Goal: Information Seeking & Learning: Understand process/instructions

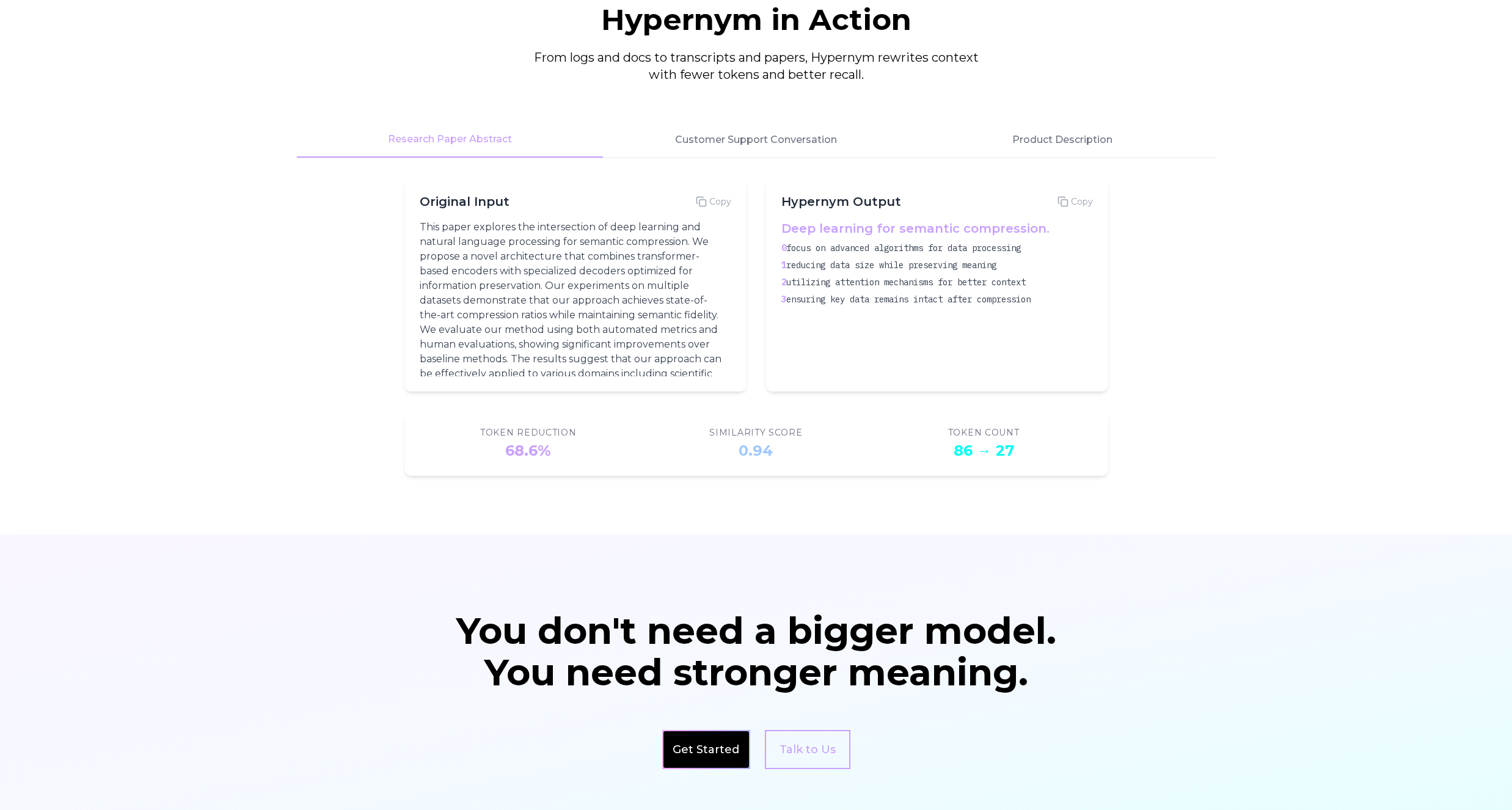
scroll to position [1993, 0]
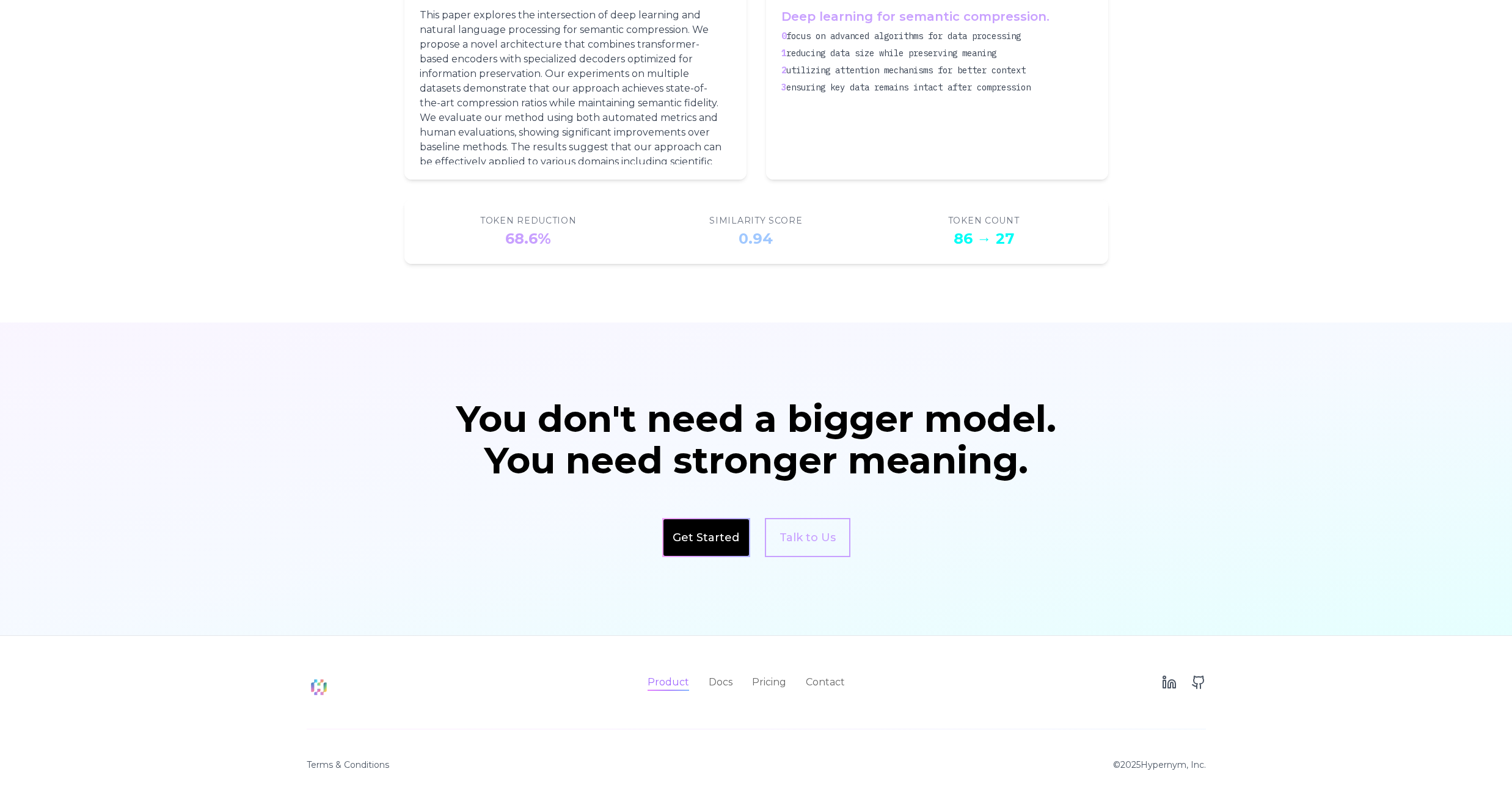
click at [671, 683] on link "Product" at bounding box center [669, 682] width 42 height 15
click at [716, 664] on footer "Product Docs Pricing Contact LinkedIn GitHub Terms & Conditions © 2025 Hypernym…" at bounding box center [756, 723] width 1512 height 175
click at [719, 683] on link "Docs" at bounding box center [720, 682] width 24 height 15
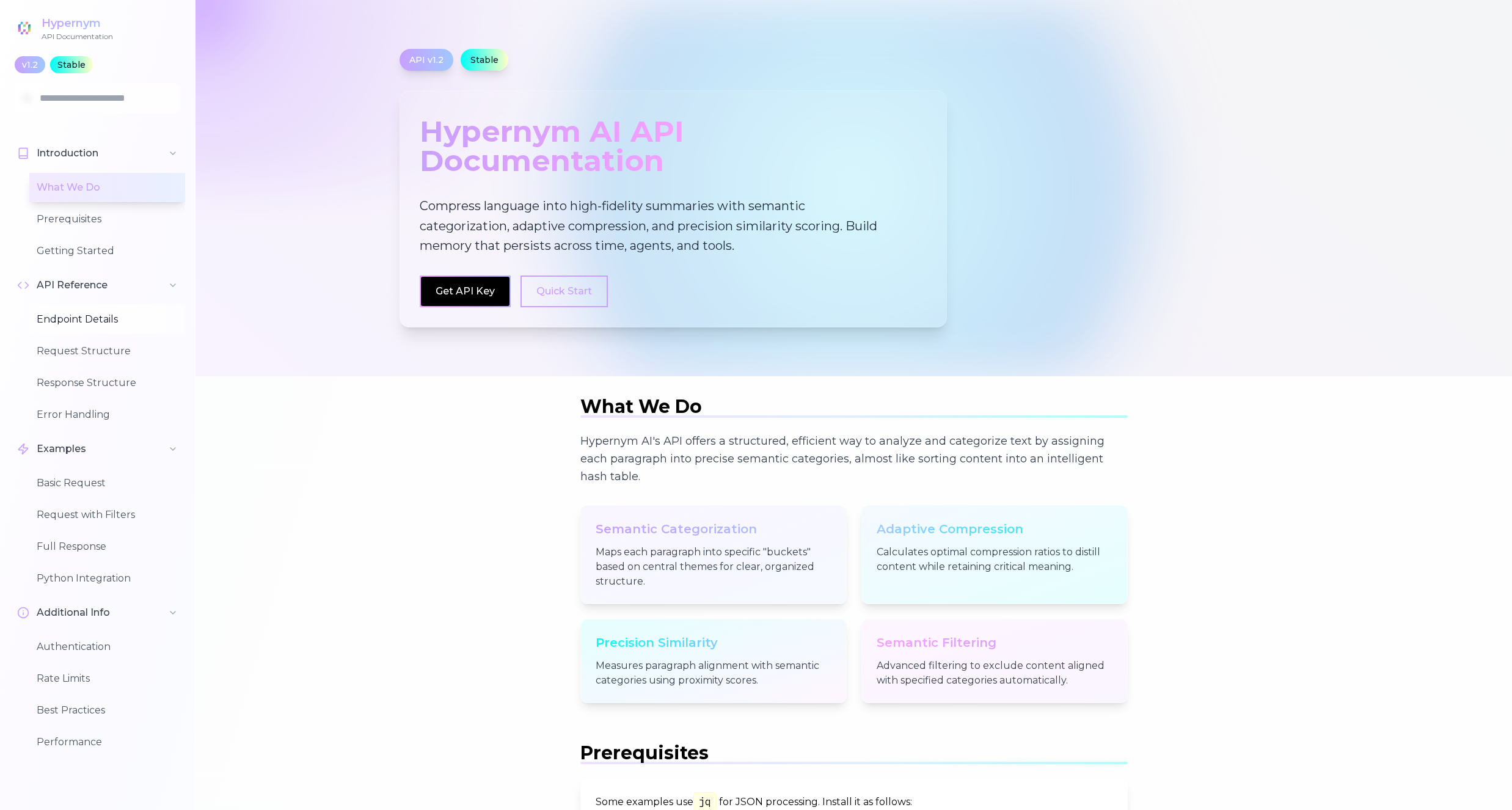
click at [85, 314] on button "Endpoint Details" at bounding box center [107, 320] width 156 height 29
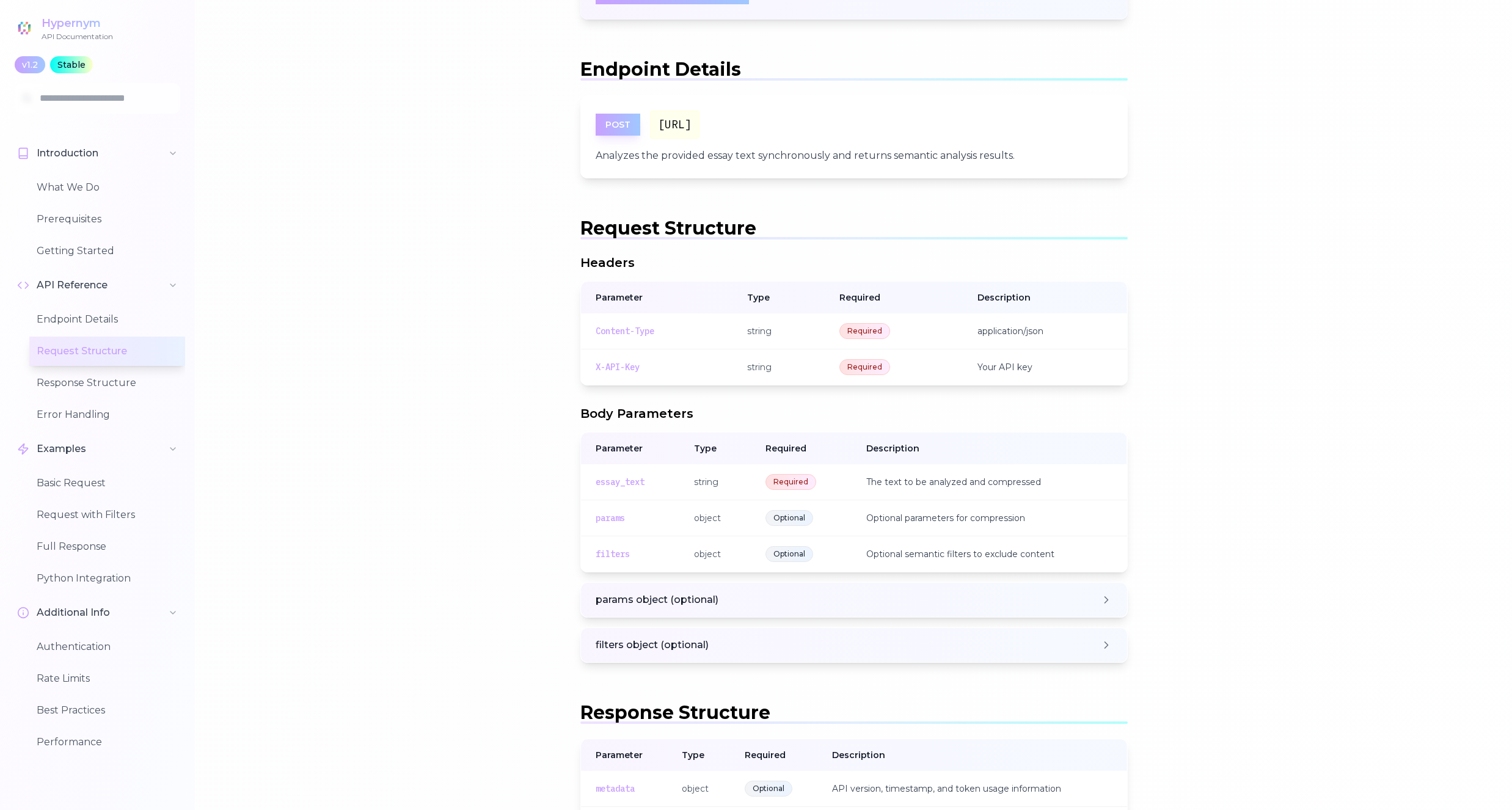
click at [83, 345] on button "Request Structure" at bounding box center [107, 351] width 156 height 29
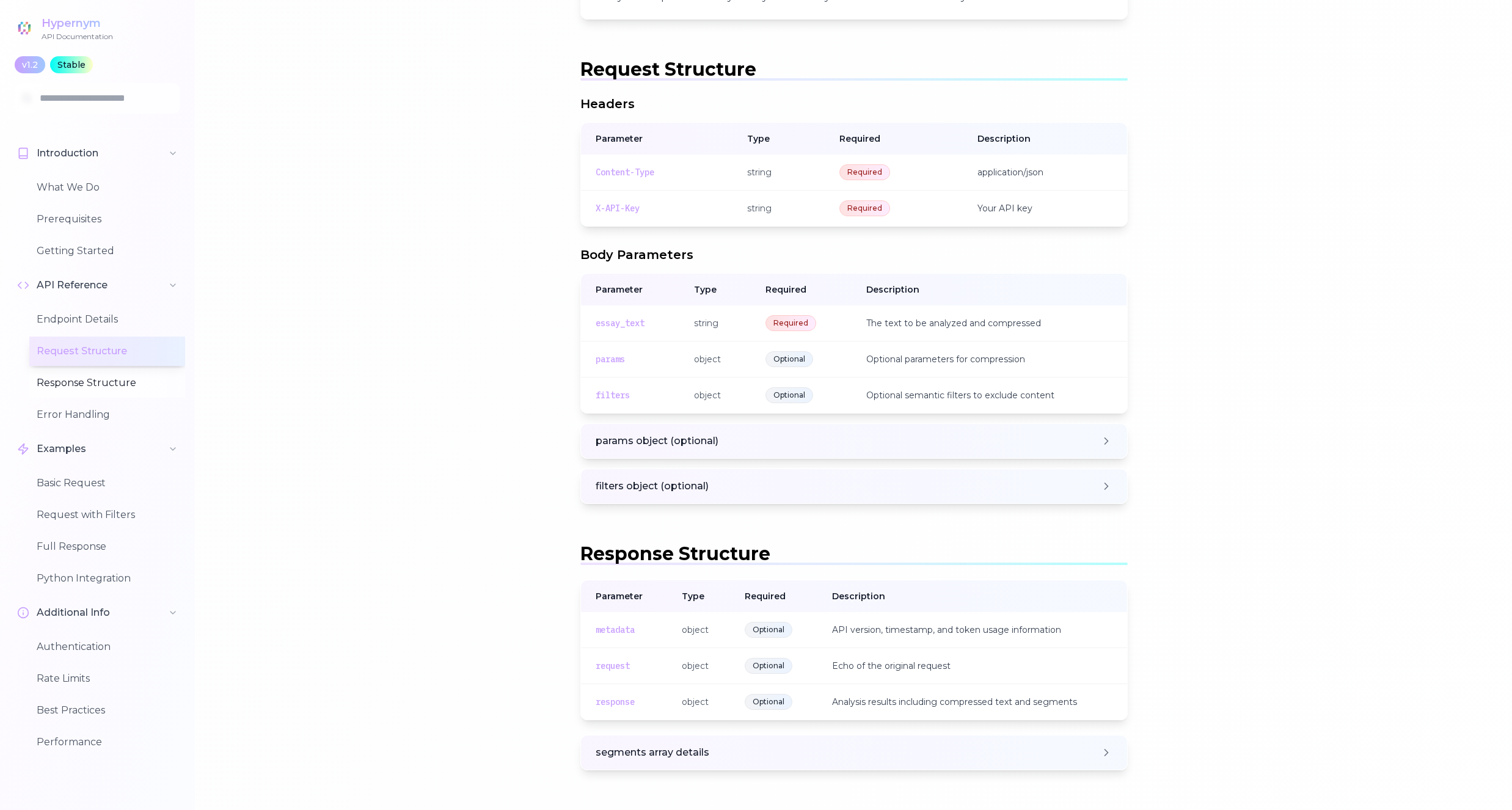
click at [84, 374] on button "Response Structure" at bounding box center [107, 383] width 156 height 29
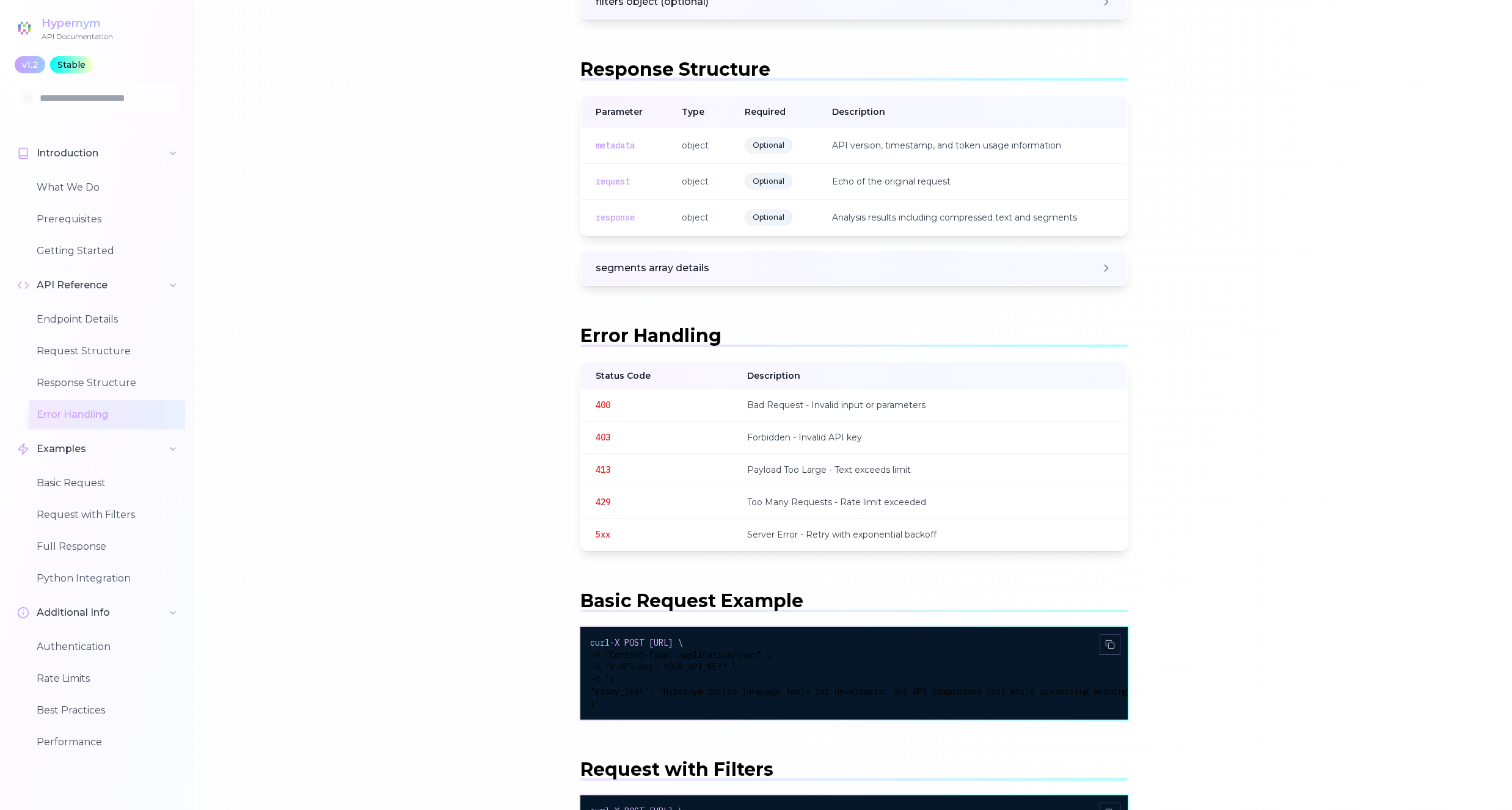
click at [72, 410] on button "Error Handling" at bounding box center [107, 415] width 156 height 29
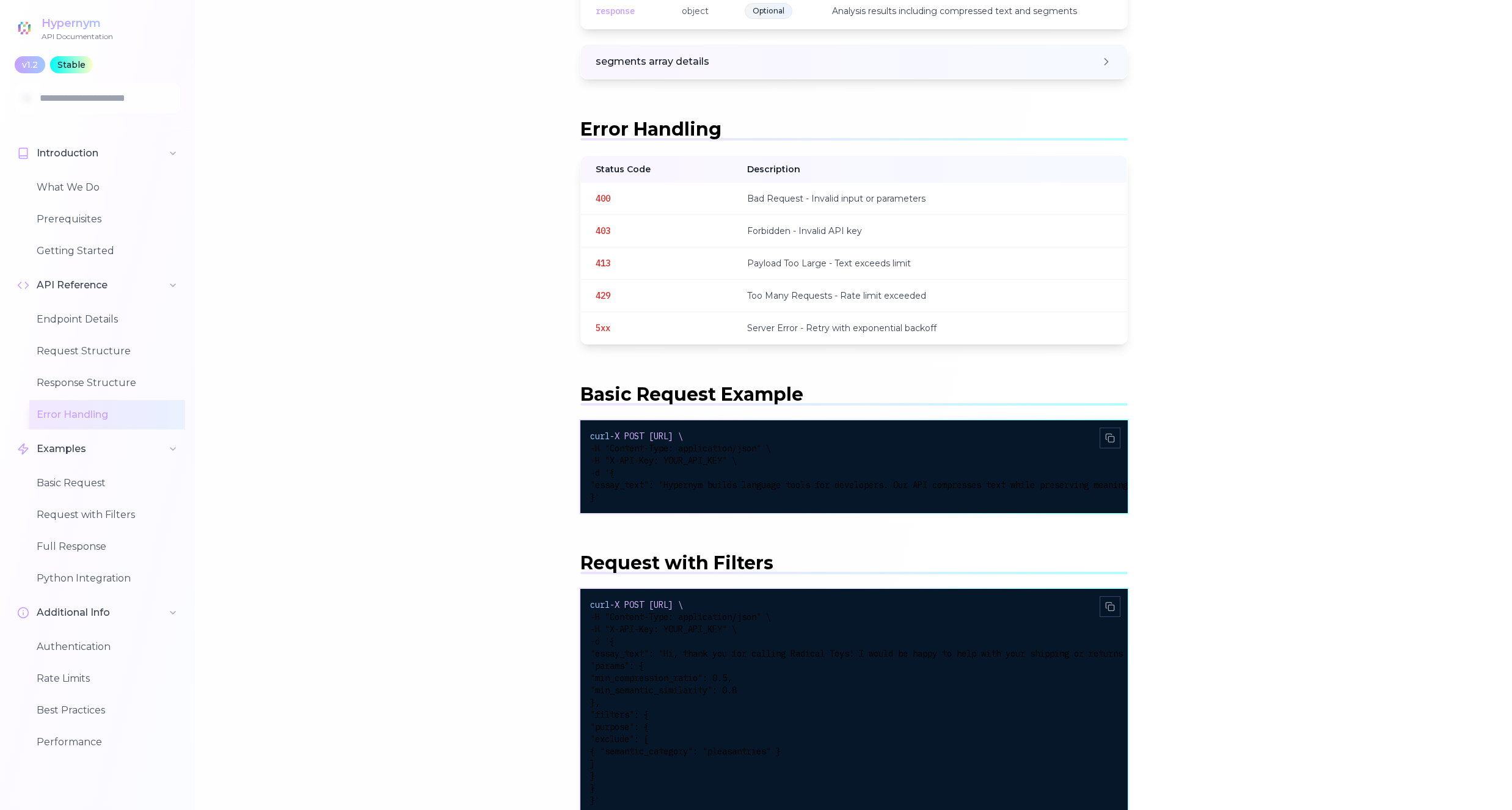
scroll to position [2024, 0]
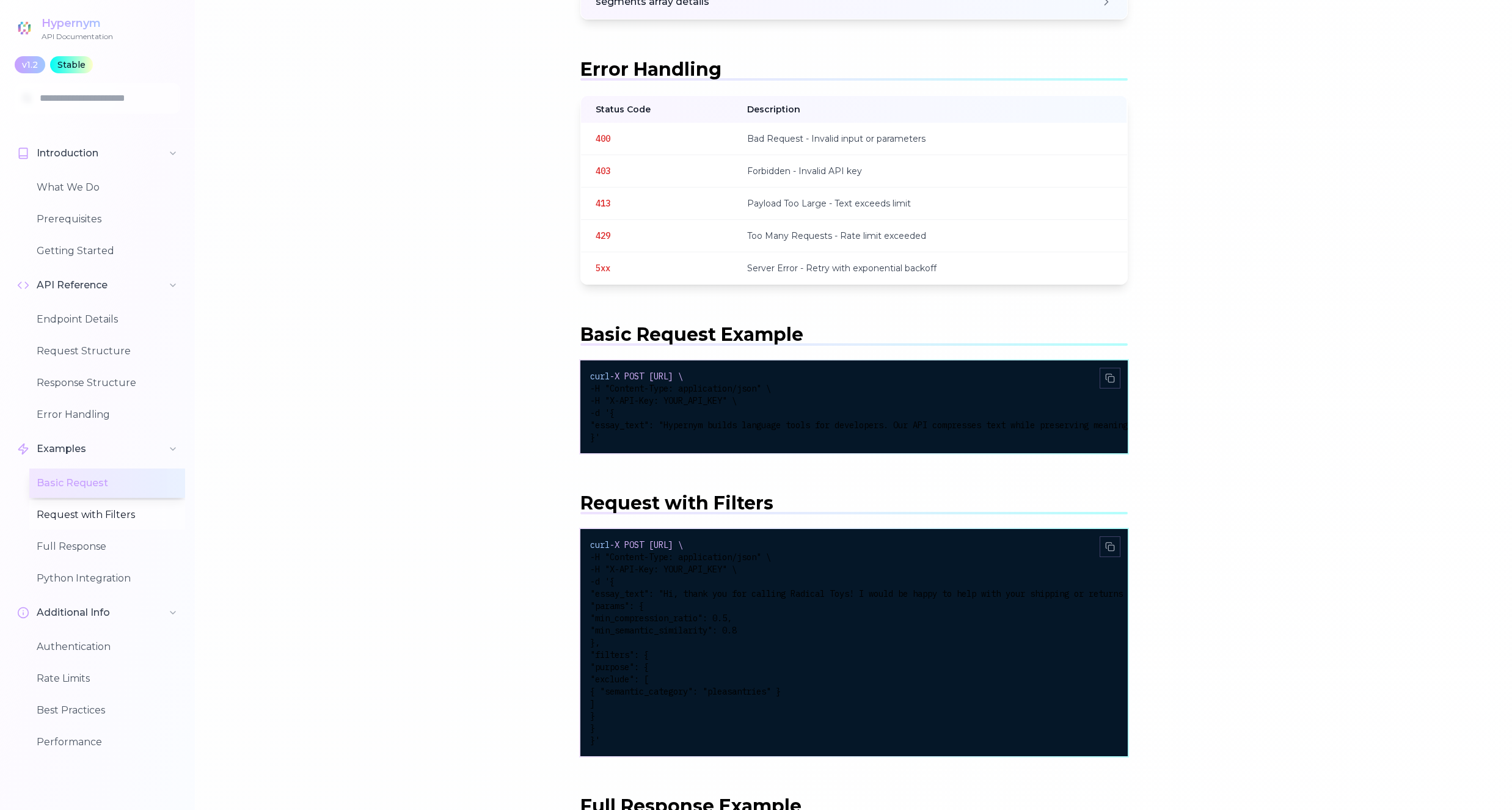
click at [55, 509] on button "Request with Filters" at bounding box center [107, 515] width 156 height 29
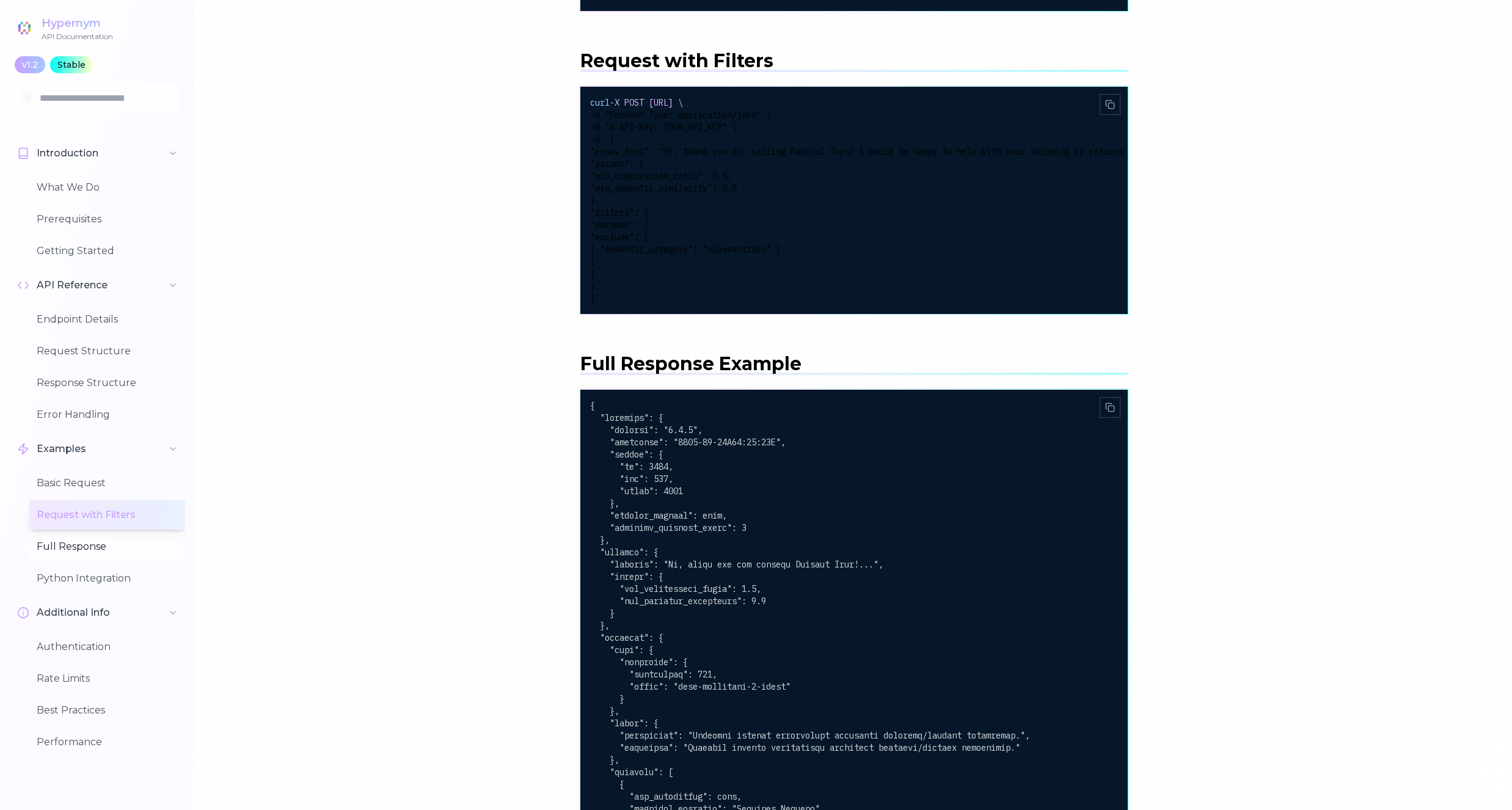
scroll to position [2467, 0]
click at [99, 710] on button "Best Practices" at bounding box center [107, 711] width 156 height 29
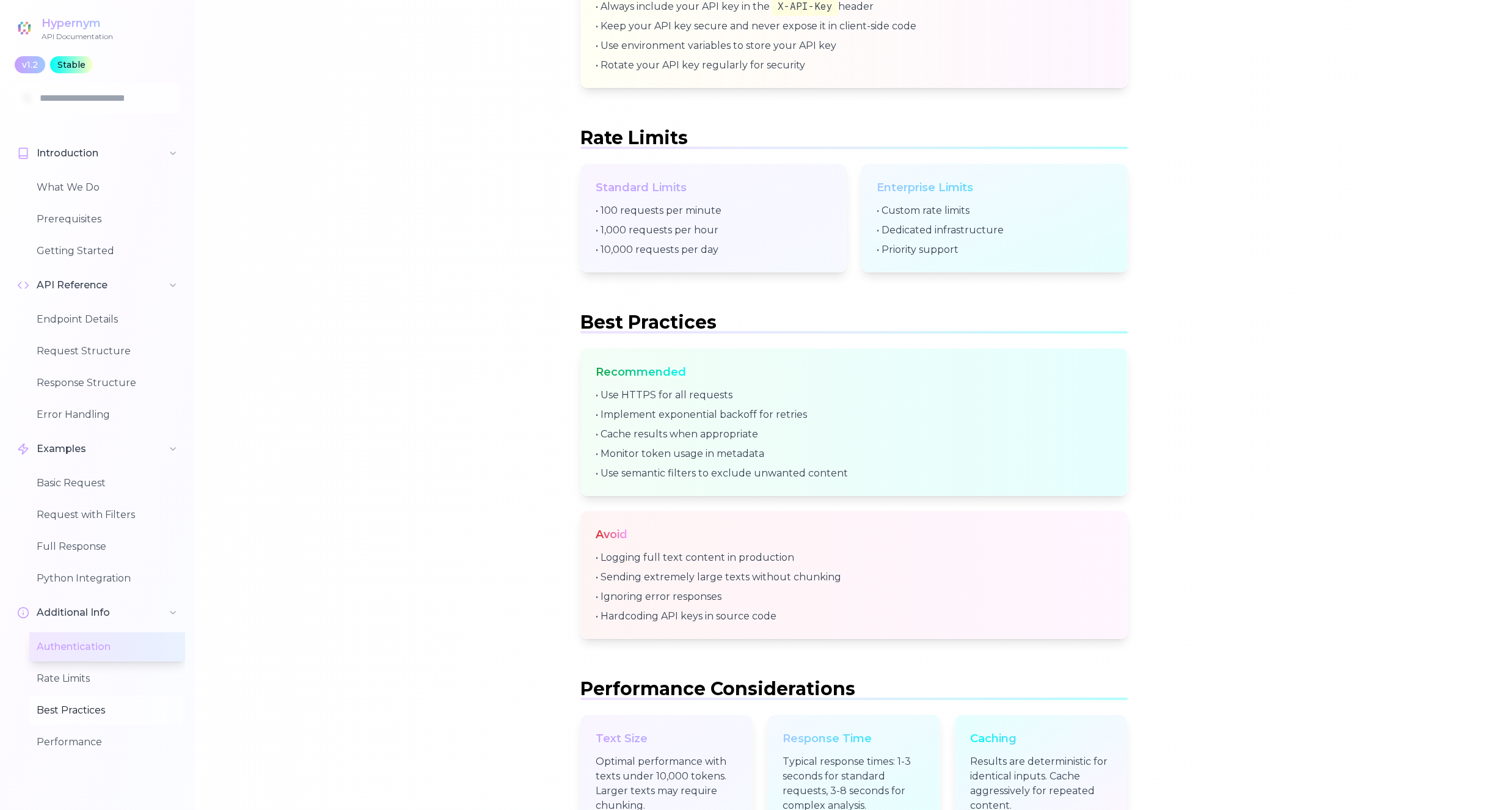
scroll to position [4456, 0]
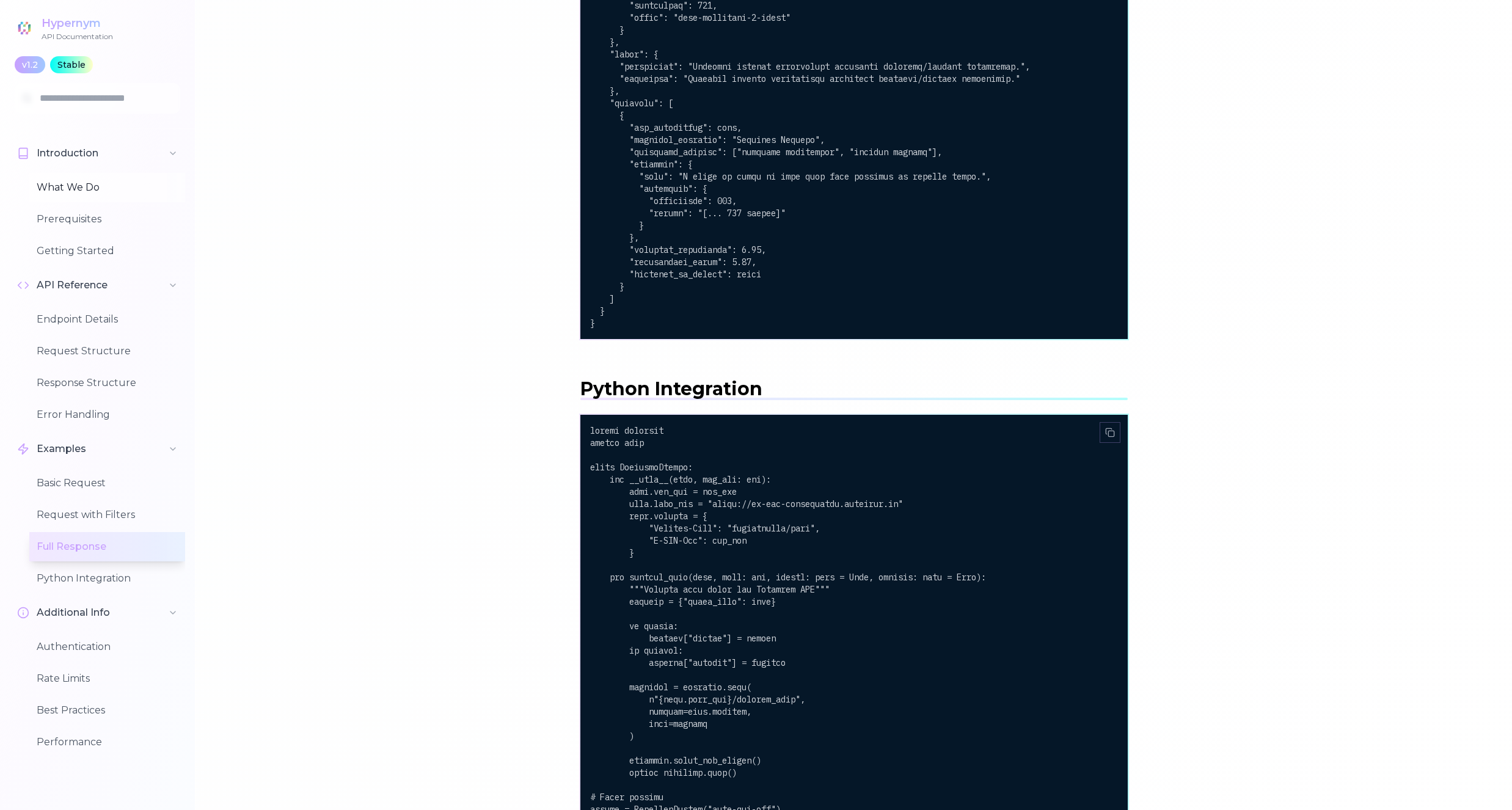
click at [76, 190] on button "What We Do" at bounding box center [107, 188] width 156 height 29
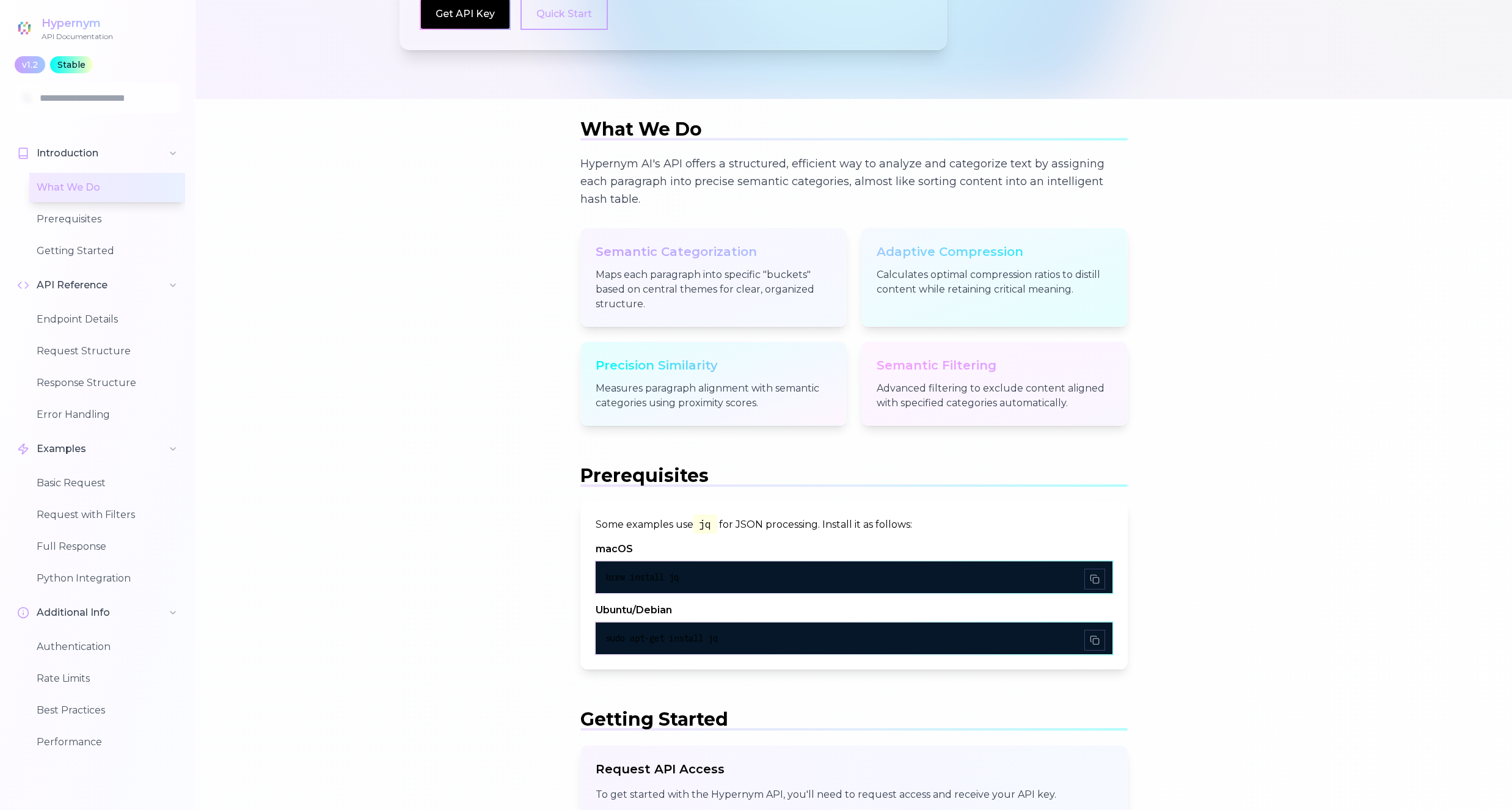
scroll to position [190, 0]
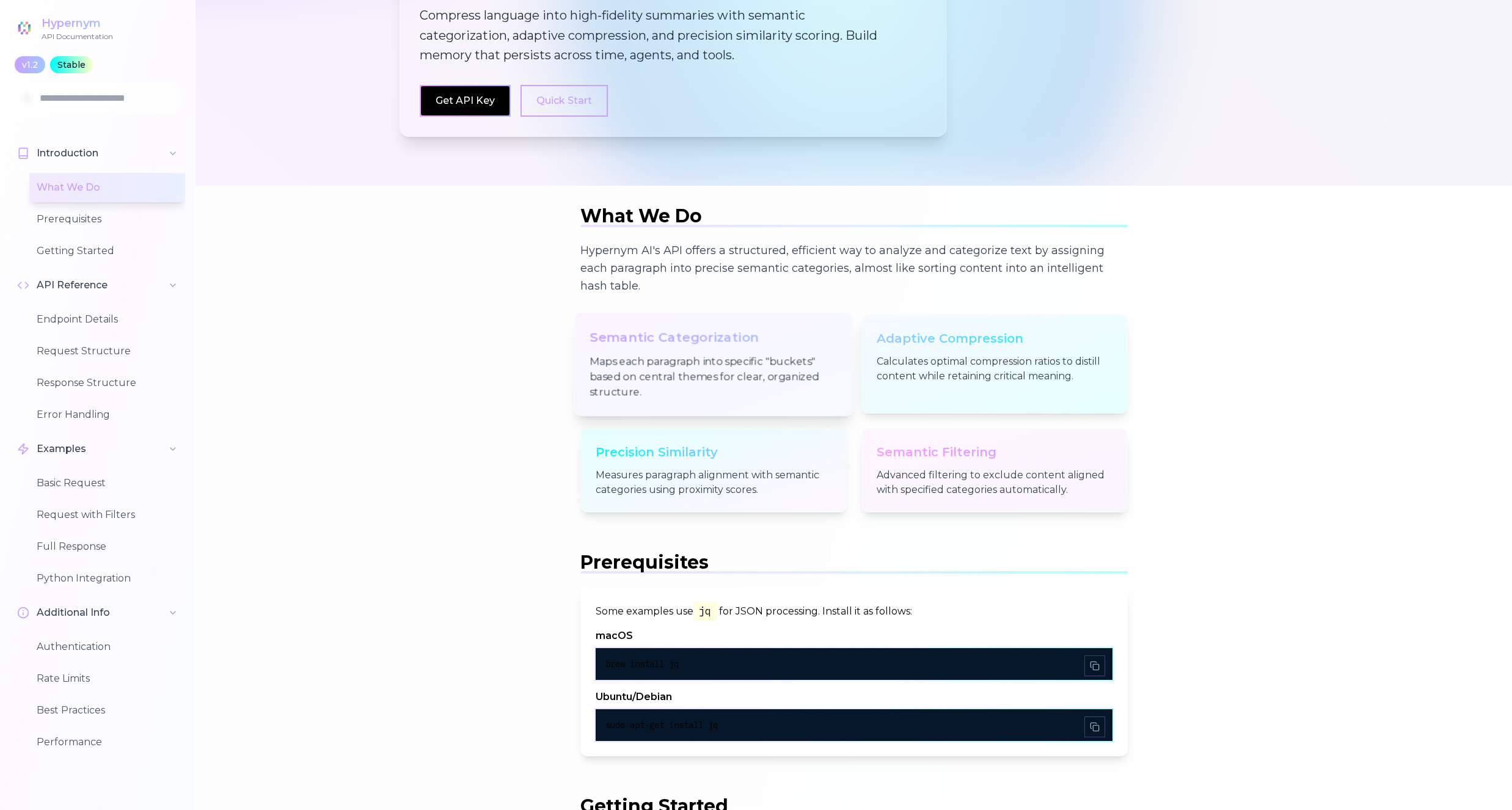
click at [715, 337] on h3 "Semantic Categorization" at bounding box center [713, 337] width 247 height 18
click at [689, 382] on p "Maps each paragraph into specific "buckets" based on central themes for clear, …" at bounding box center [713, 377] width 247 height 47
drag, startPoint x: 1017, startPoint y: 674, endPoint x: 567, endPoint y: 650, distance: 450.6
click at [719, 692] on h4 "Ubuntu/Debian" at bounding box center [854, 697] width 517 height 15
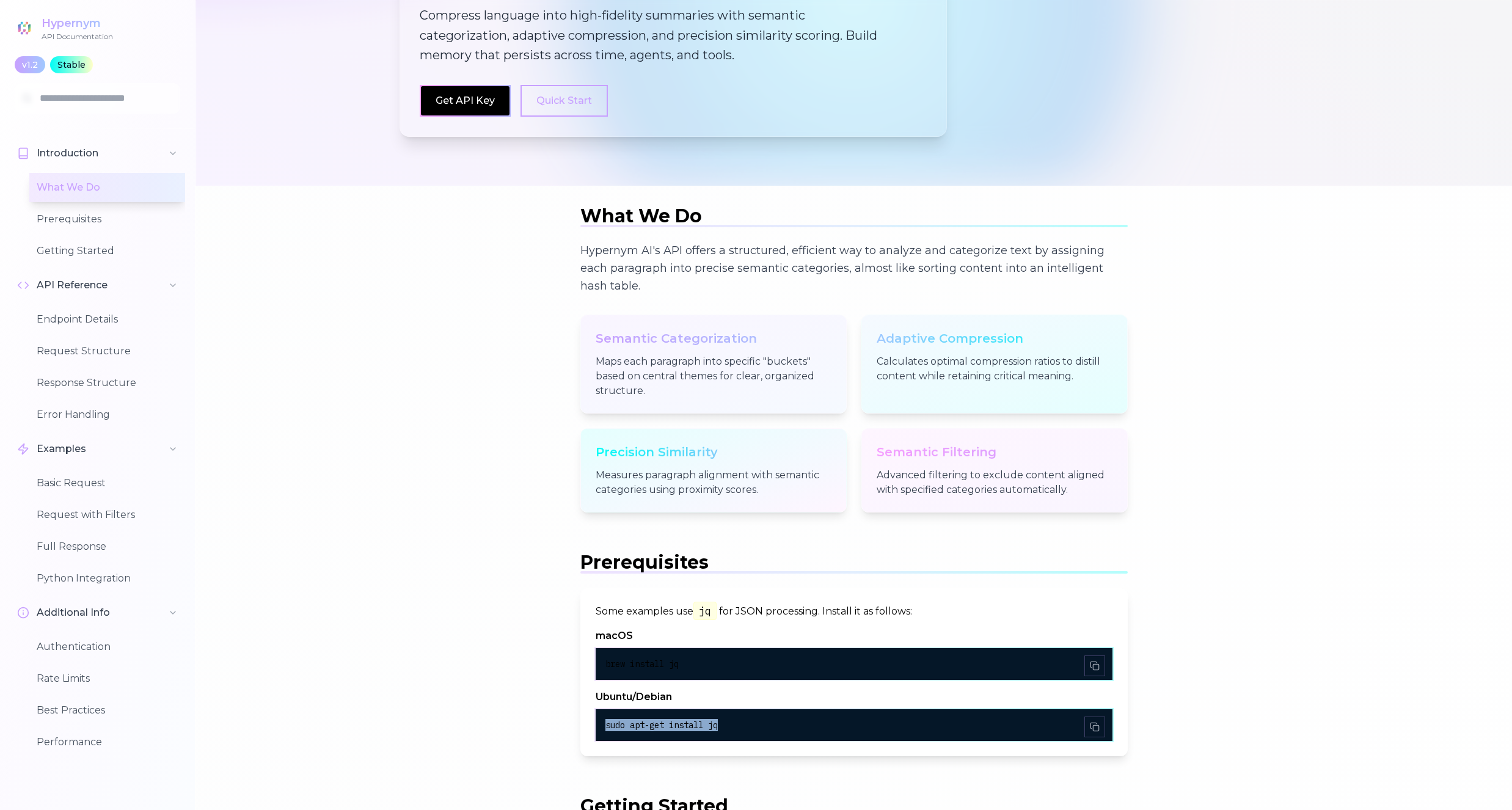
drag, startPoint x: 928, startPoint y: 725, endPoint x: 524, endPoint y: 718, distance: 404.1
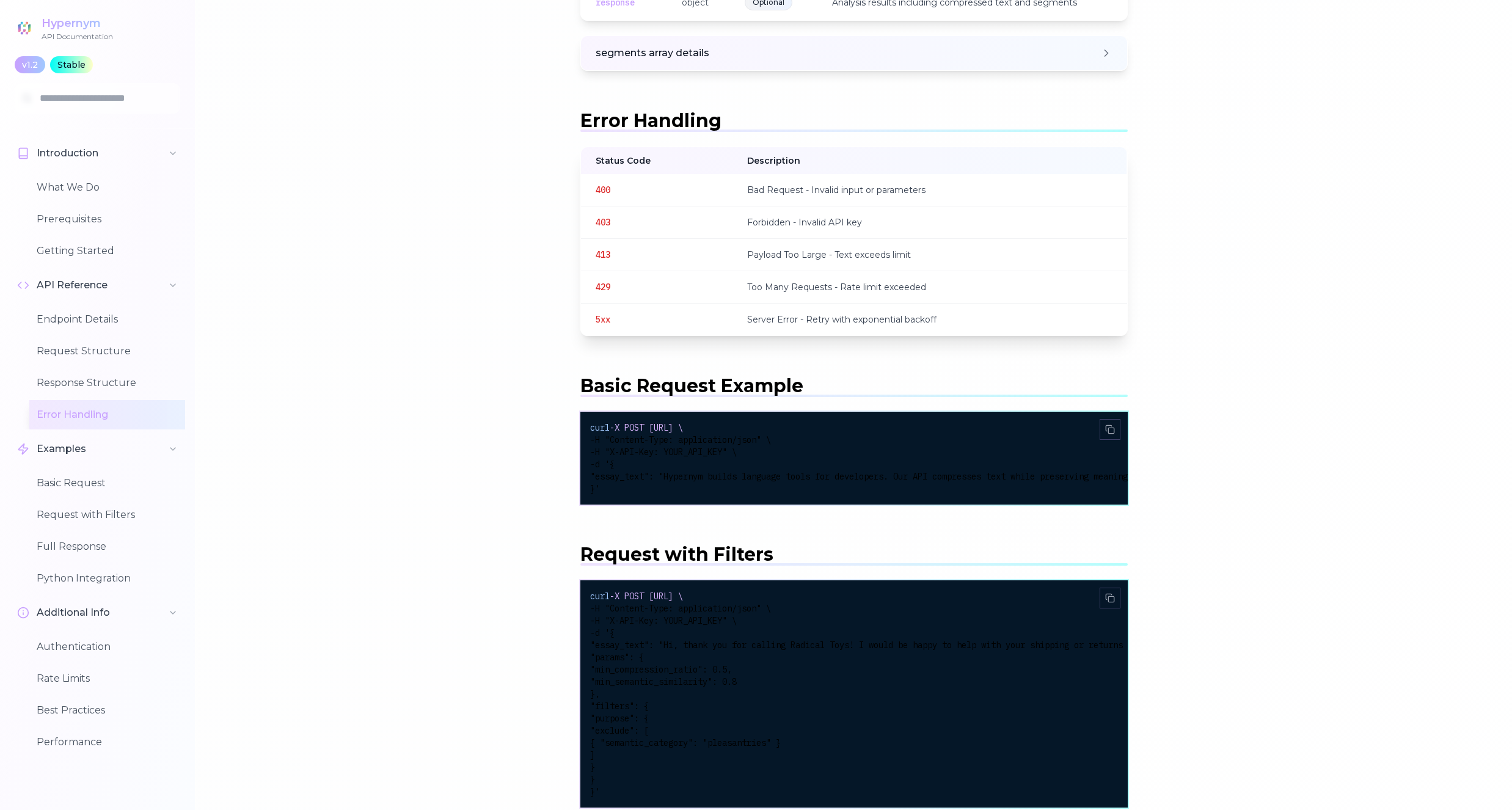
scroll to position [2097, 0]
